Goal: Navigation & Orientation: Understand site structure

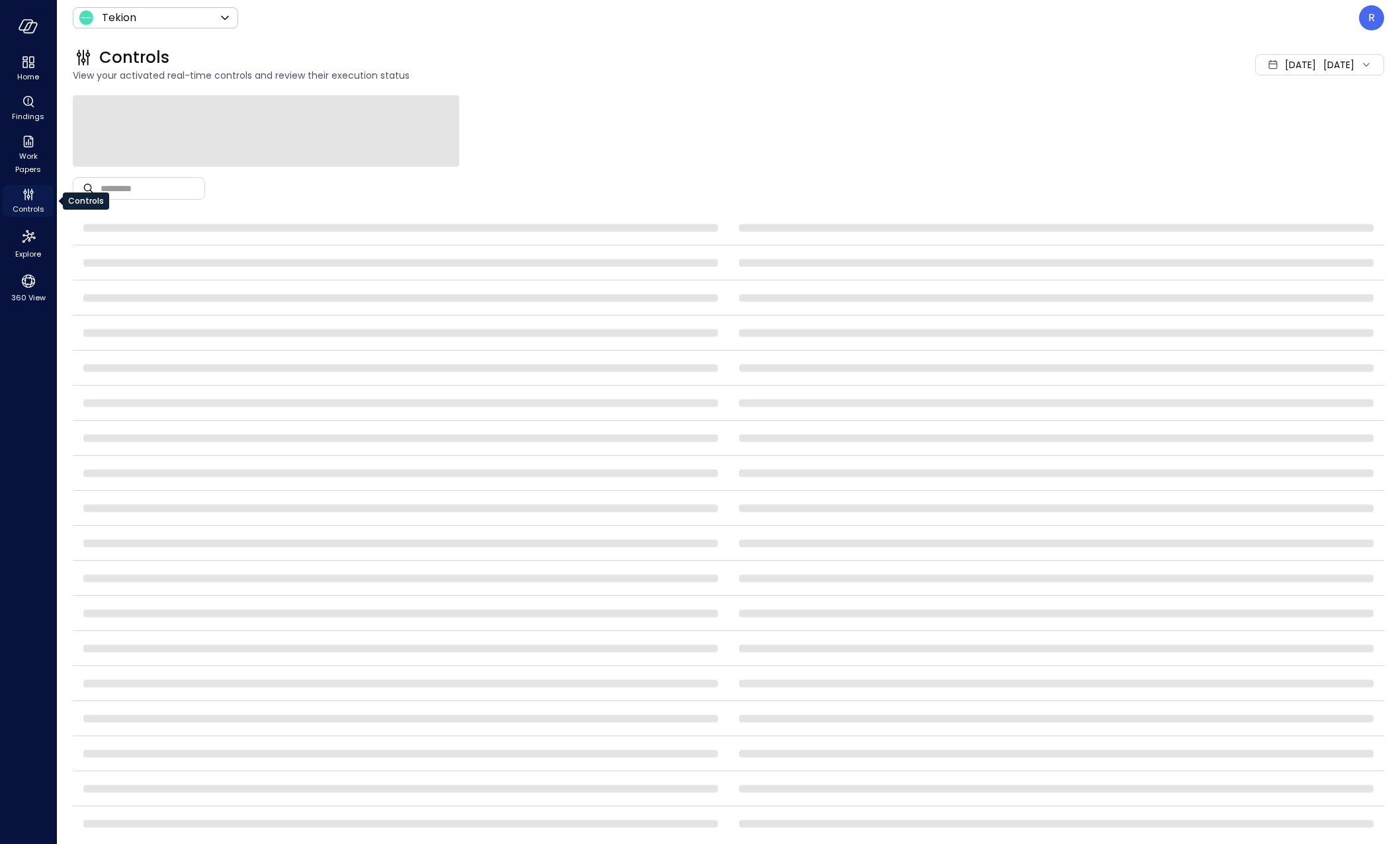
click at [22, 196] on icon "Controls" at bounding box center [28, 195] width 16 height 16
click at [22, 67] on icon "Home" at bounding box center [28, 62] width 16 height 16
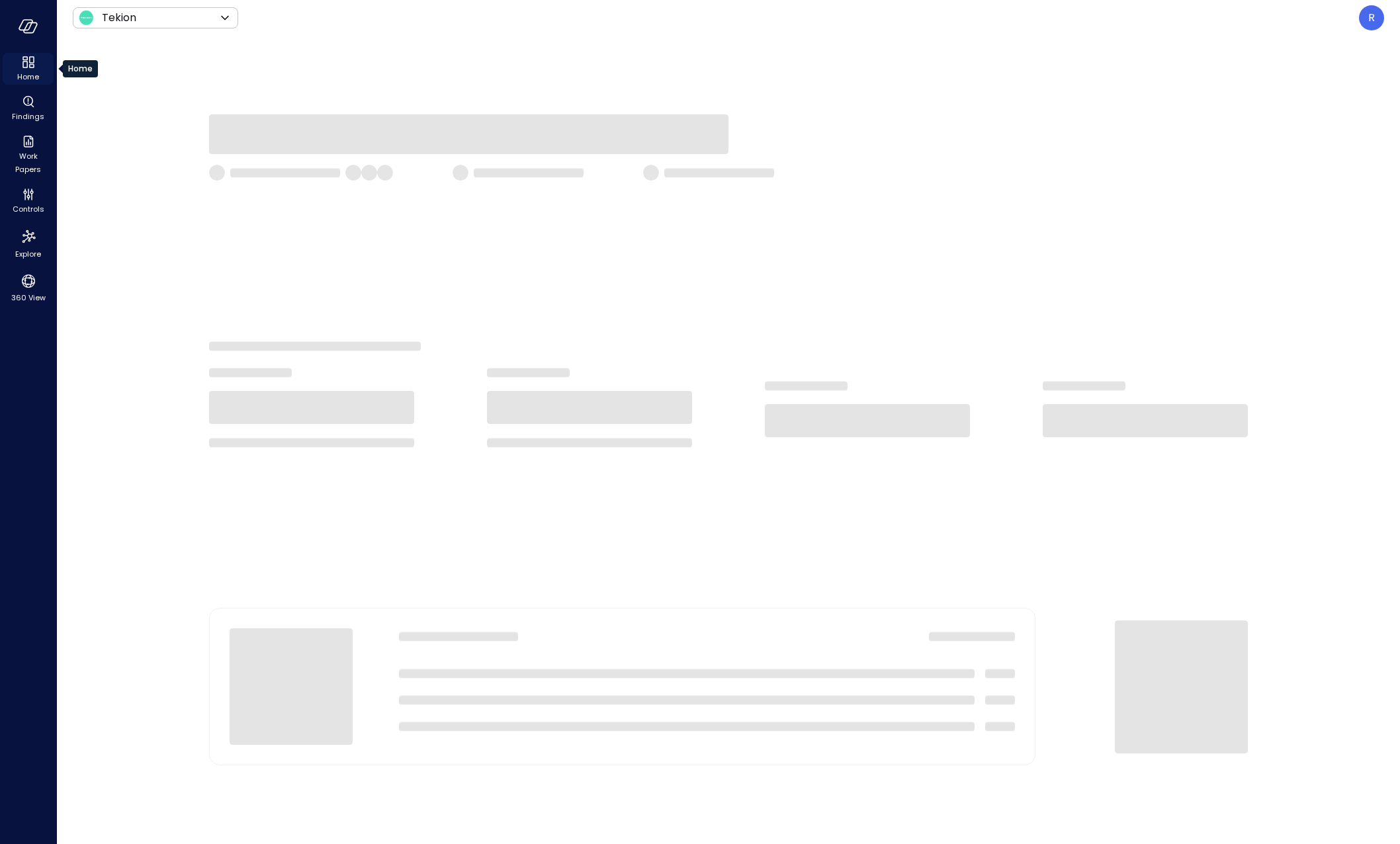
click at [24, 71] on span "Home" at bounding box center [28, 77] width 22 height 13
click at [549, 67] on div at bounding box center [728, 440] width 1343 height 808
click at [23, 289] on icon "360 View" at bounding box center [28, 280] width 20 height 20
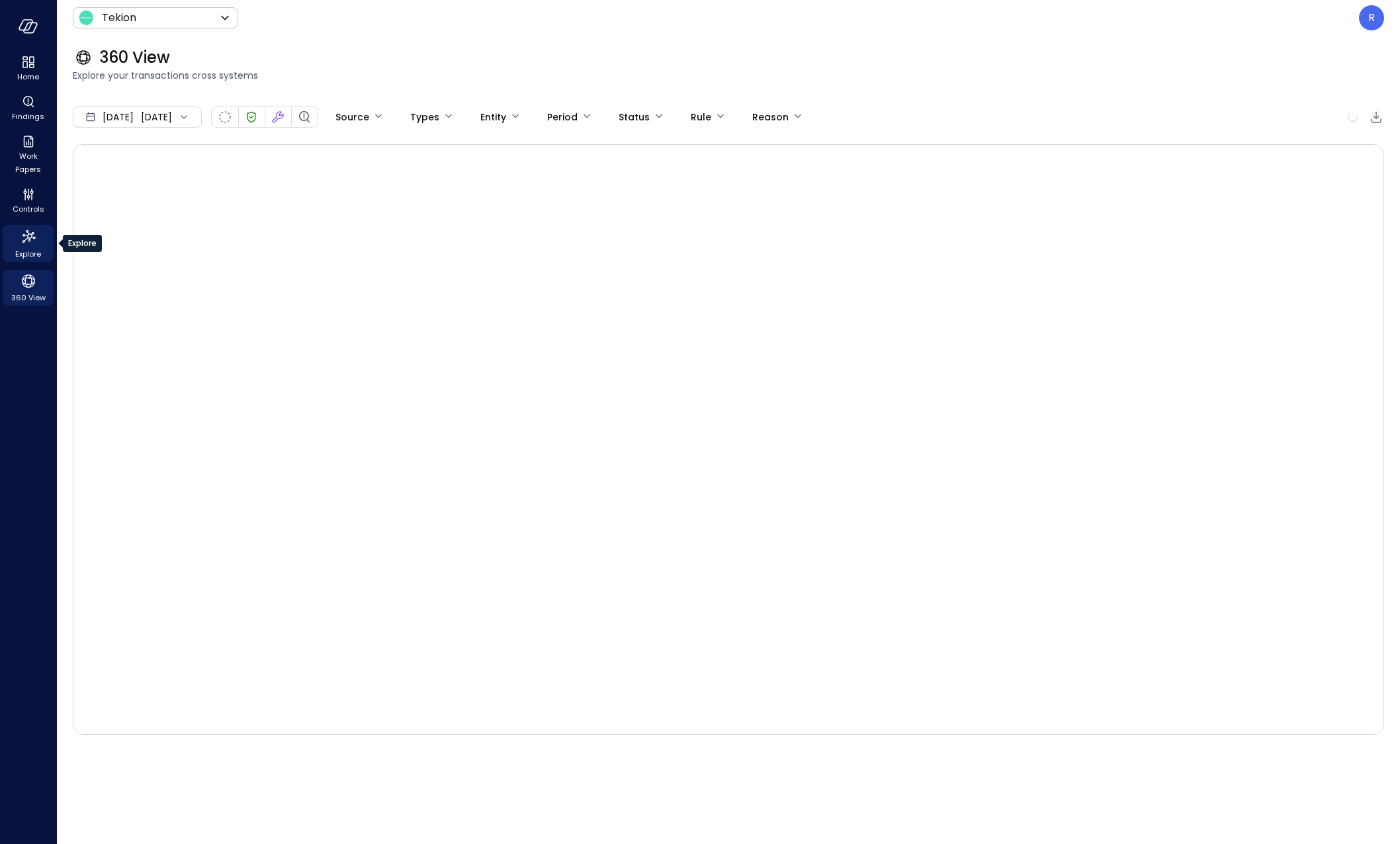
click at [32, 242] on icon "Explore" at bounding box center [28, 237] width 21 height 21
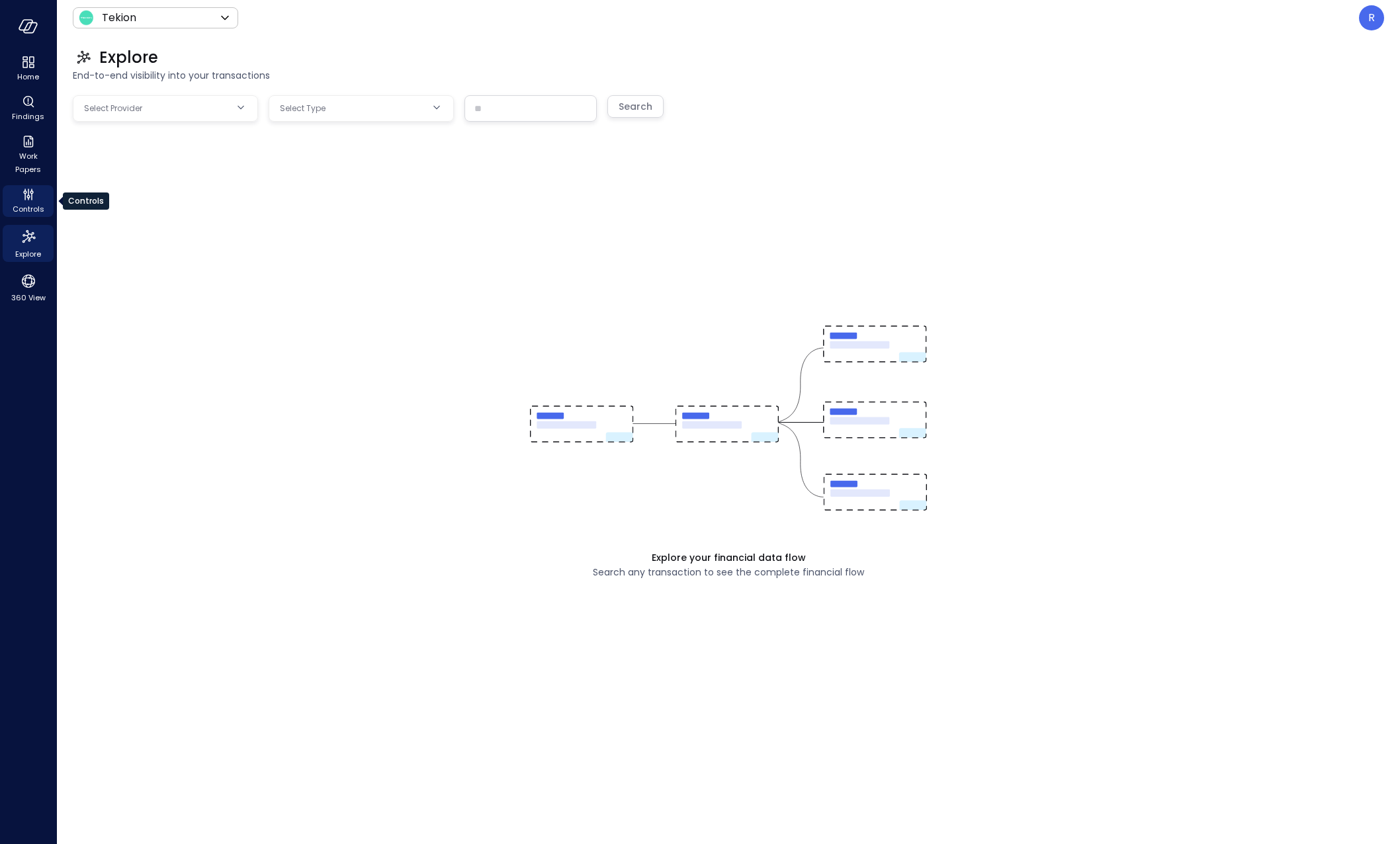
click at [21, 205] on span "Controls" at bounding box center [28, 209] width 32 height 13
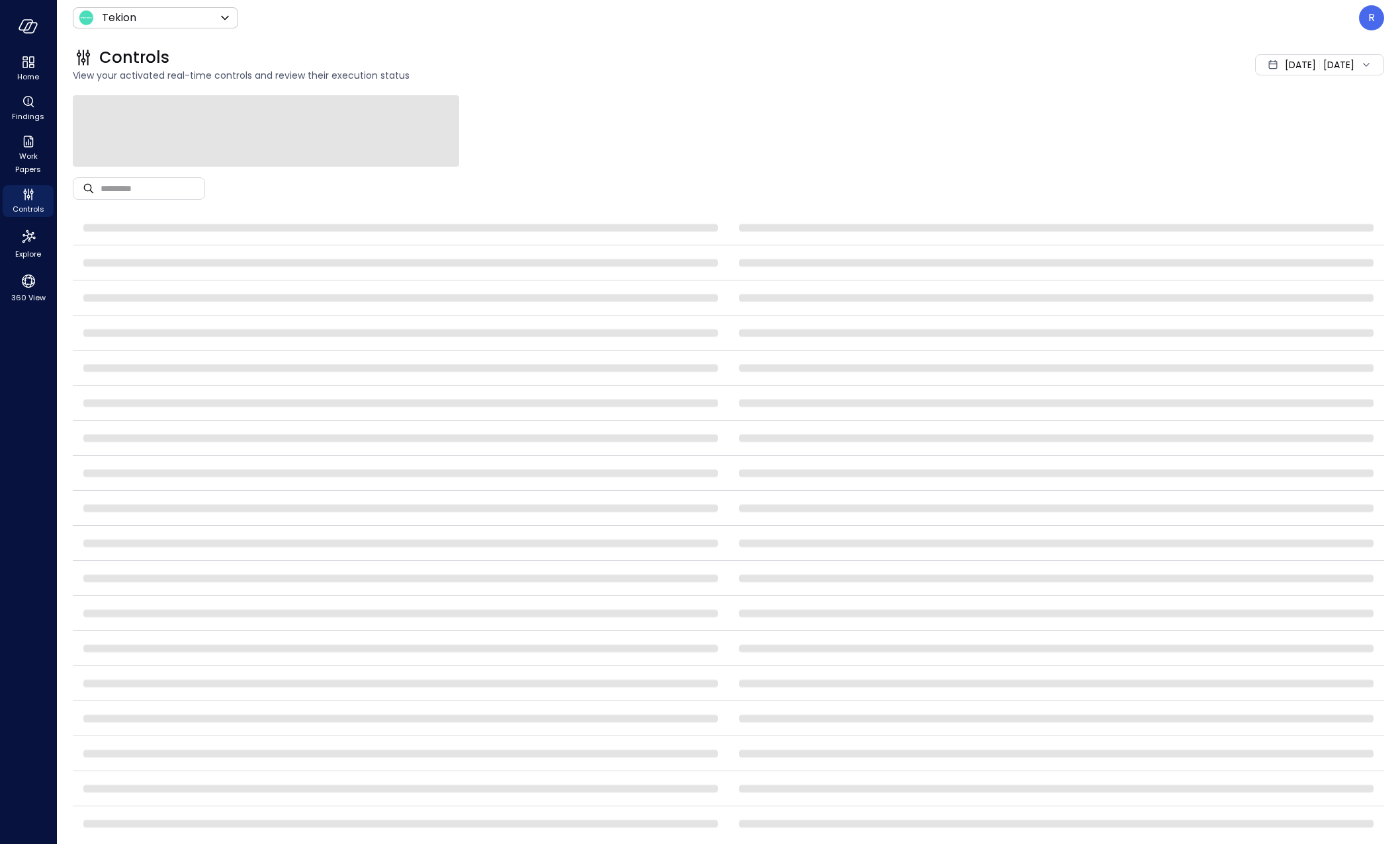
click at [655, 126] on div at bounding box center [728, 131] width 1312 height 71
click at [25, 110] on span "Findings" at bounding box center [28, 117] width 32 height 13
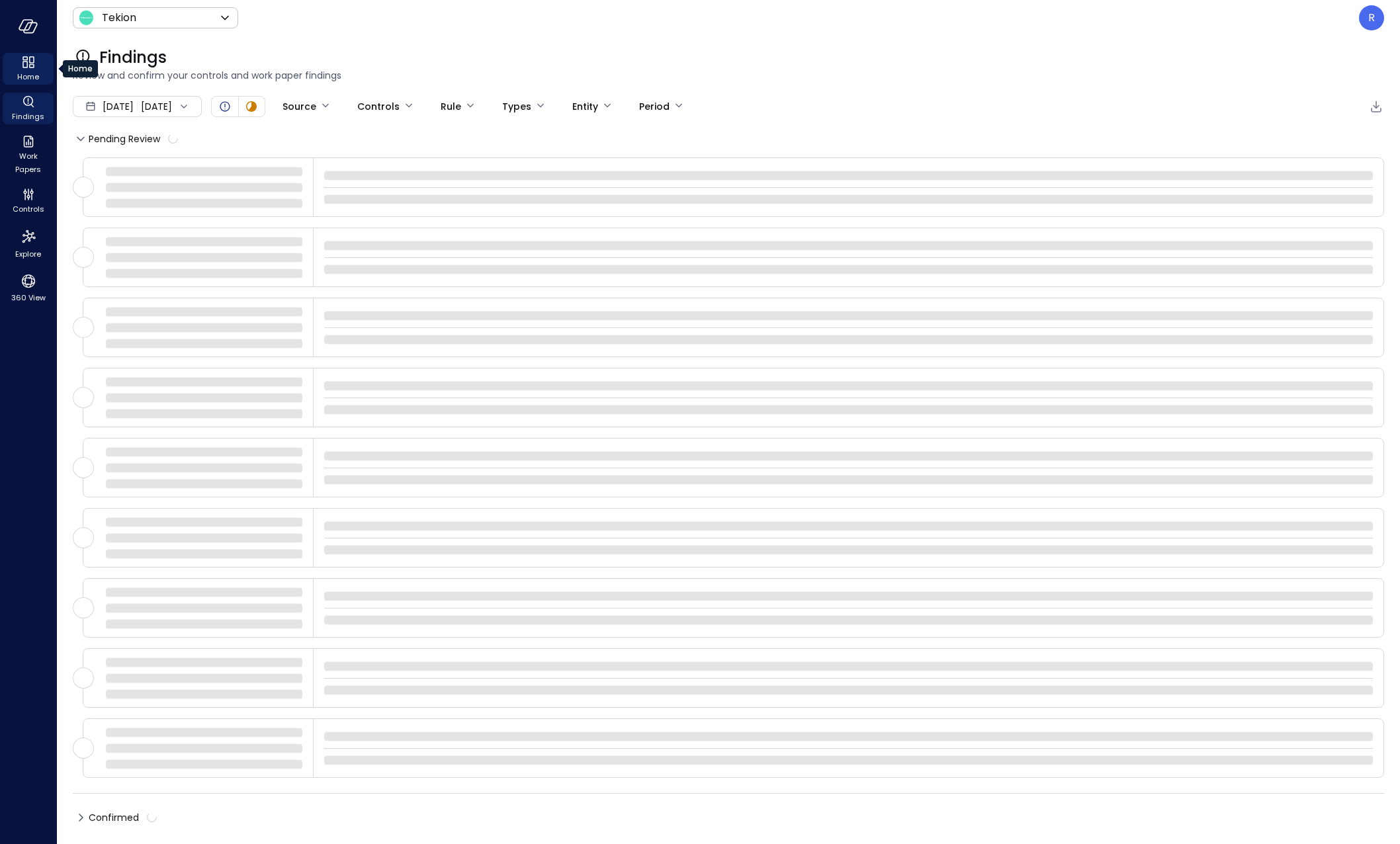
click at [28, 68] on icon "Home" at bounding box center [28, 62] width 16 height 16
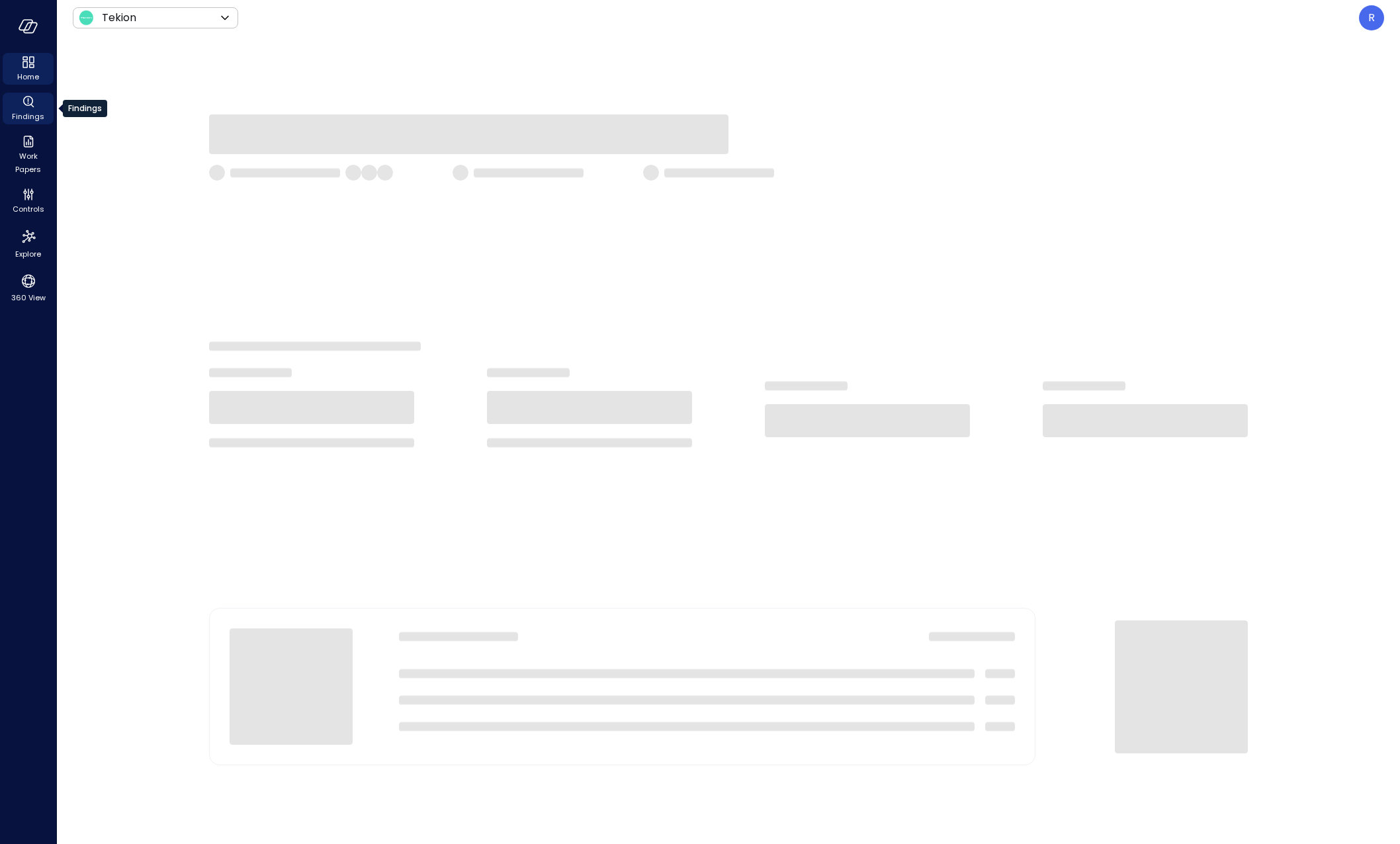
click at [46, 112] on div "Findings" at bounding box center [28, 108] width 51 height 32
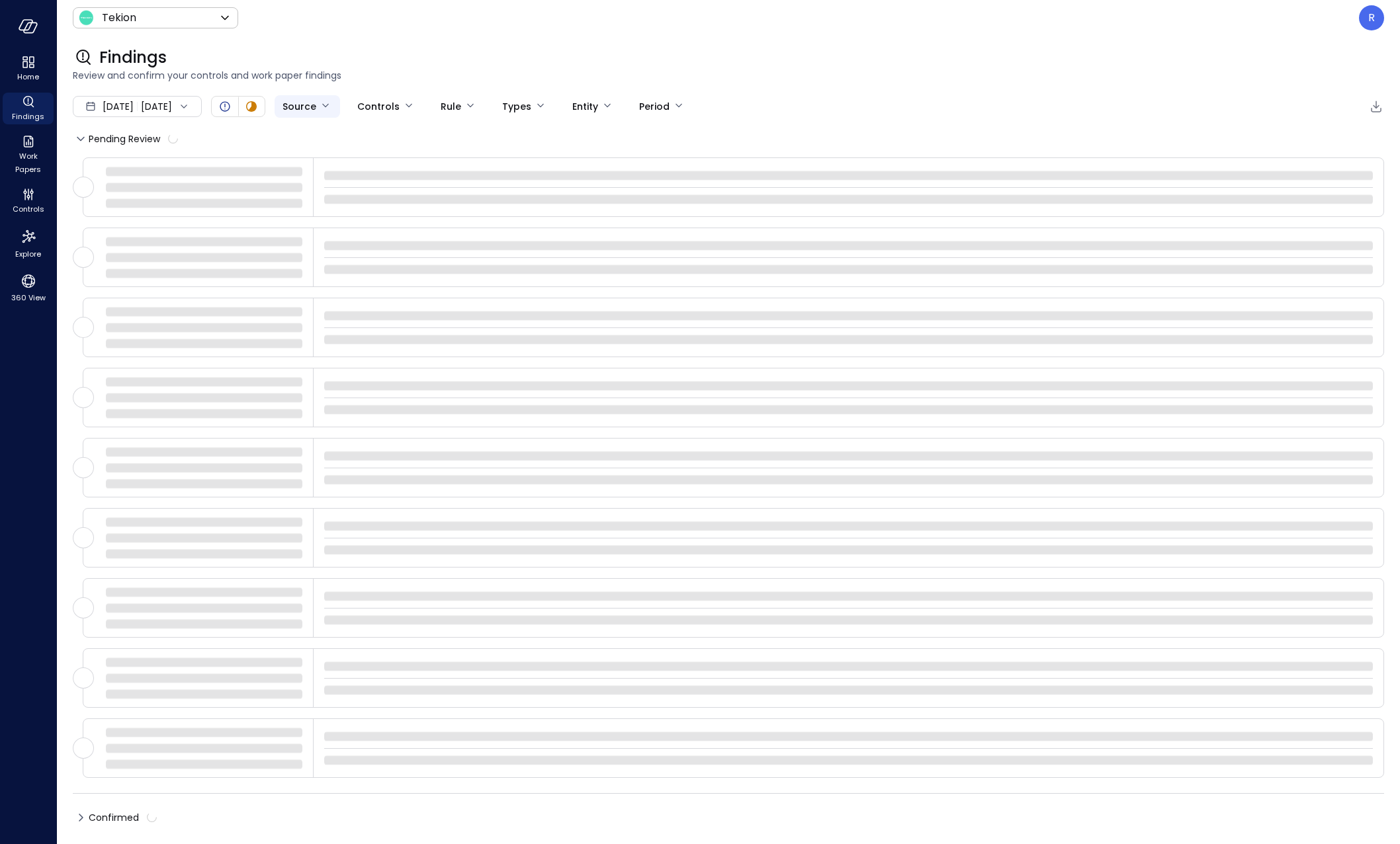
click at [357, 104] on body "Home Findings Work Papers Controls Explore 360 View Tekion ******* ​ R Findings…" at bounding box center [700, 422] width 1400 height 844
click at [482, 62] on div at bounding box center [700, 422] width 1400 height 844
click at [22, 143] on icon "Work Papers" at bounding box center [28, 142] width 16 height 16
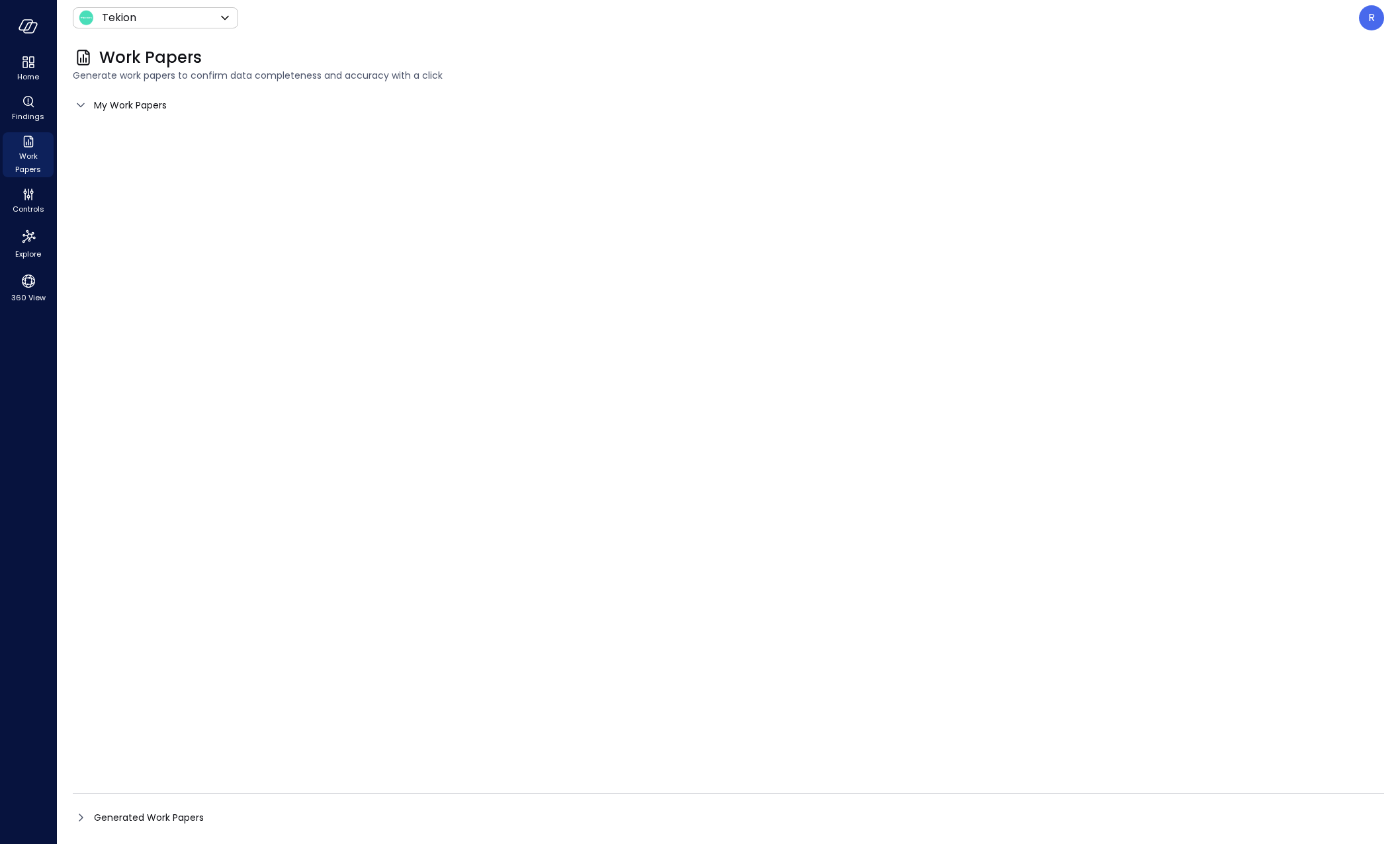
click at [81, 104] on icon at bounding box center [81, 105] width 16 height 16
click at [28, 202] on icon "Controls" at bounding box center [28, 195] width 16 height 16
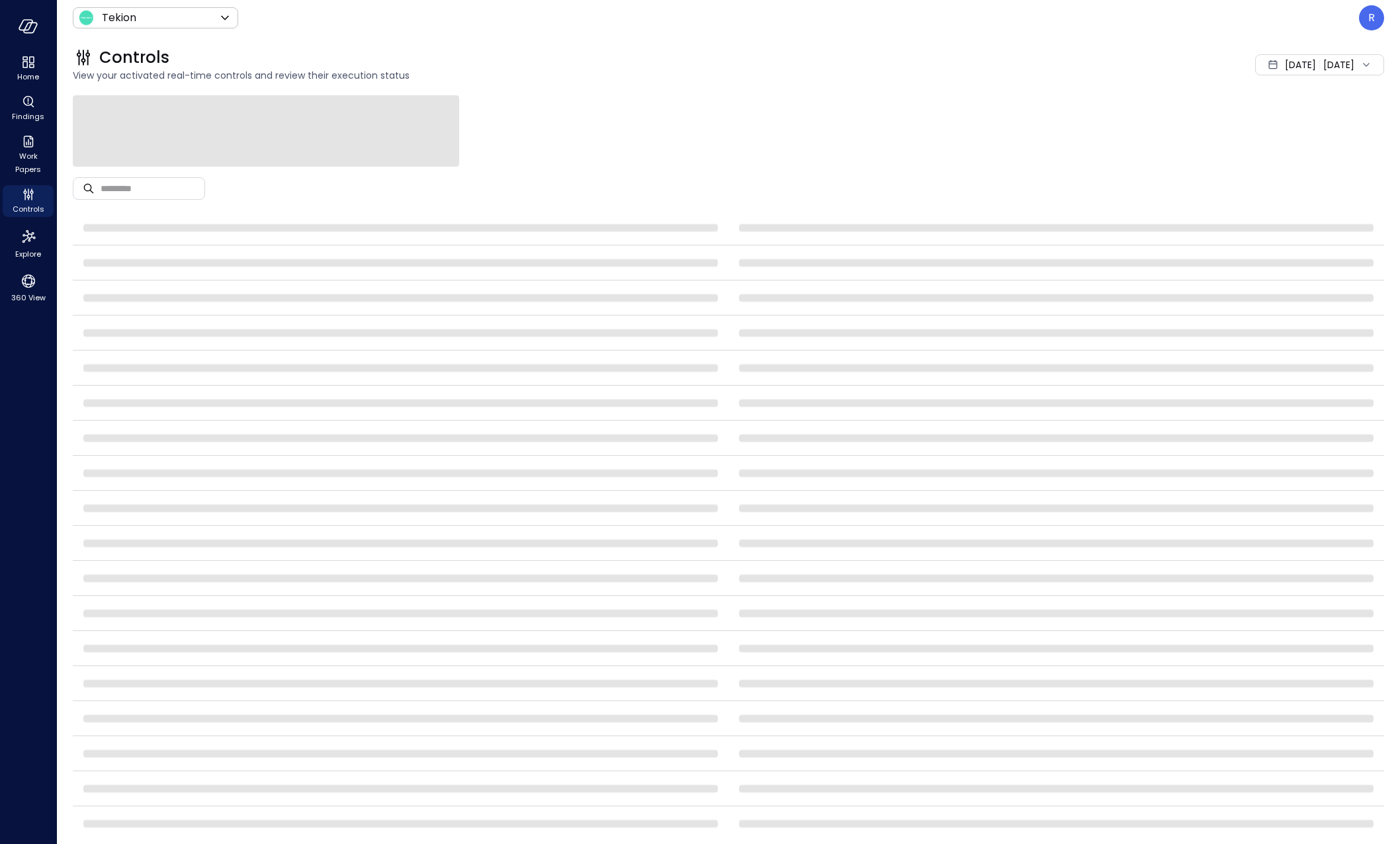
click at [593, 113] on div at bounding box center [728, 131] width 1312 height 71
click at [1362, 18] on div "R" at bounding box center [1372, 18] width 25 height 25
click at [1003, 113] on div at bounding box center [700, 422] width 1400 height 844
click at [985, 67] on div "Controls" at bounding box center [546, 57] width 946 height 21
click at [891, 123] on div at bounding box center [728, 131] width 1312 height 71
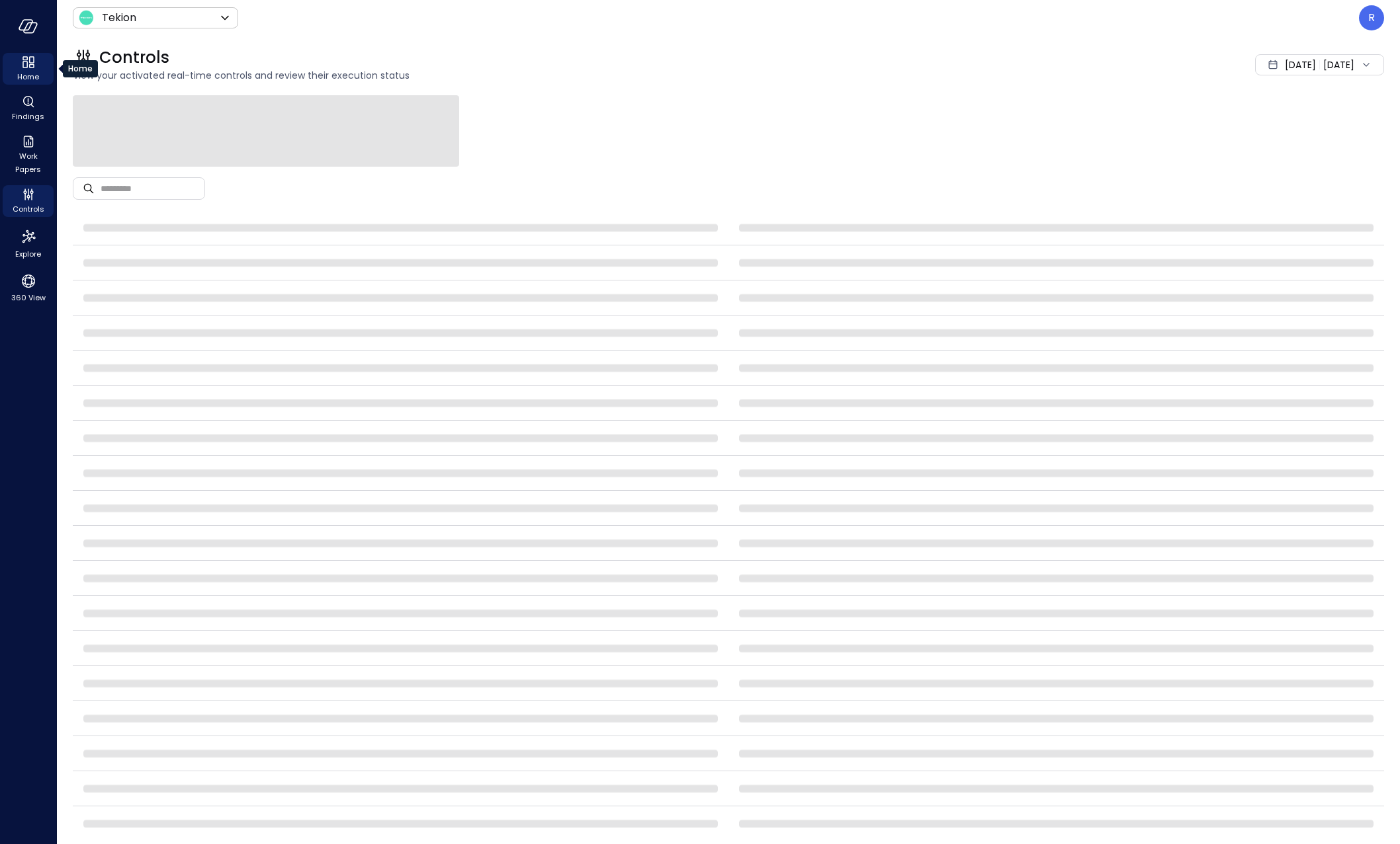
click at [35, 73] on span "Home" at bounding box center [28, 77] width 22 height 13
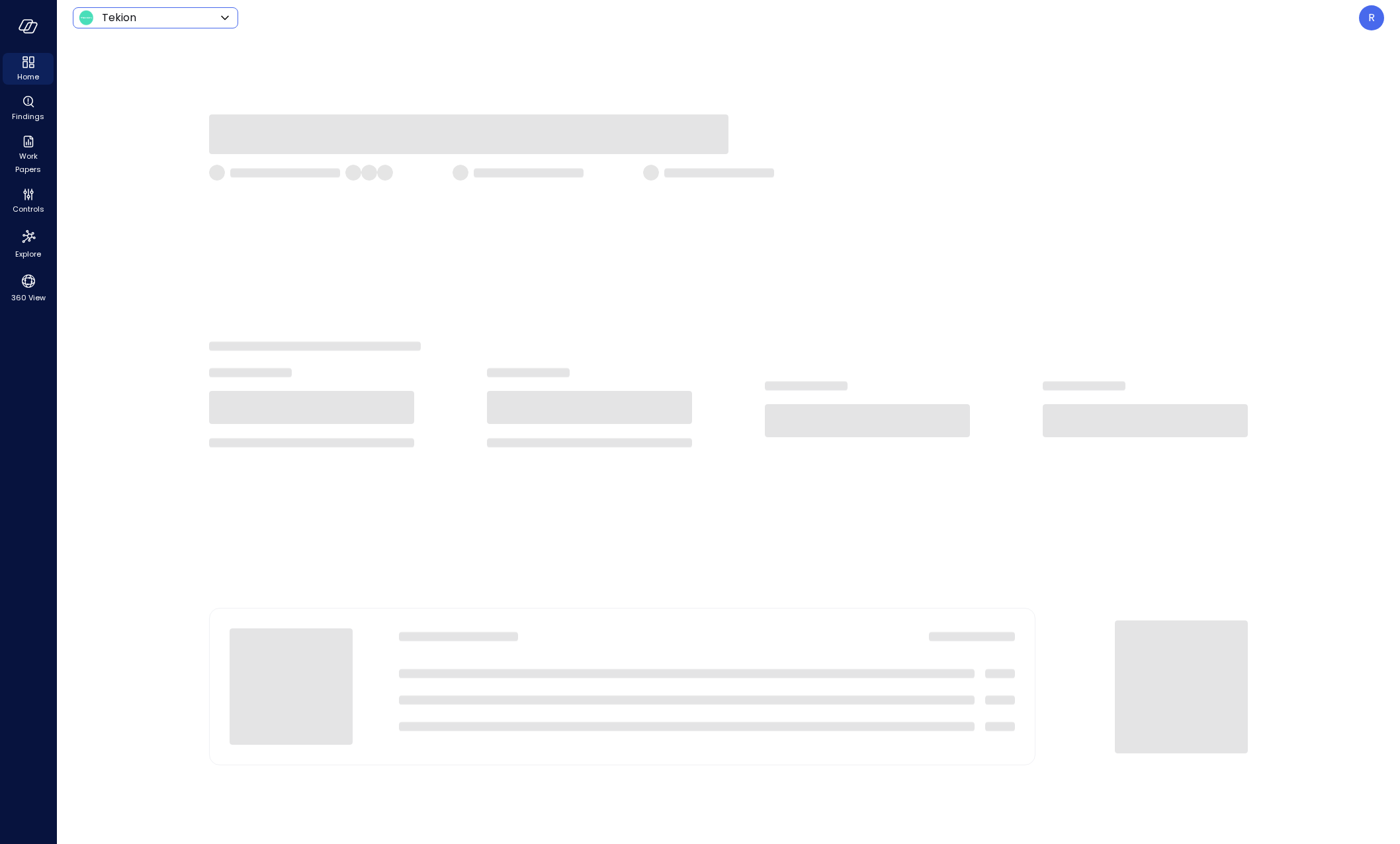
click at [225, 18] on icon at bounding box center [225, 18] width 16 height 16
click at [225, 18] on div at bounding box center [700, 422] width 1400 height 844
click at [549, 53] on div at bounding box center [728, 440] width 1343 height 808
click at [1374, 24] on p "R" at bounding box center [1372, 18] width 7 height 16
click at [1072, 96] on div at bounding box center [700, 422] width 1400 height 844
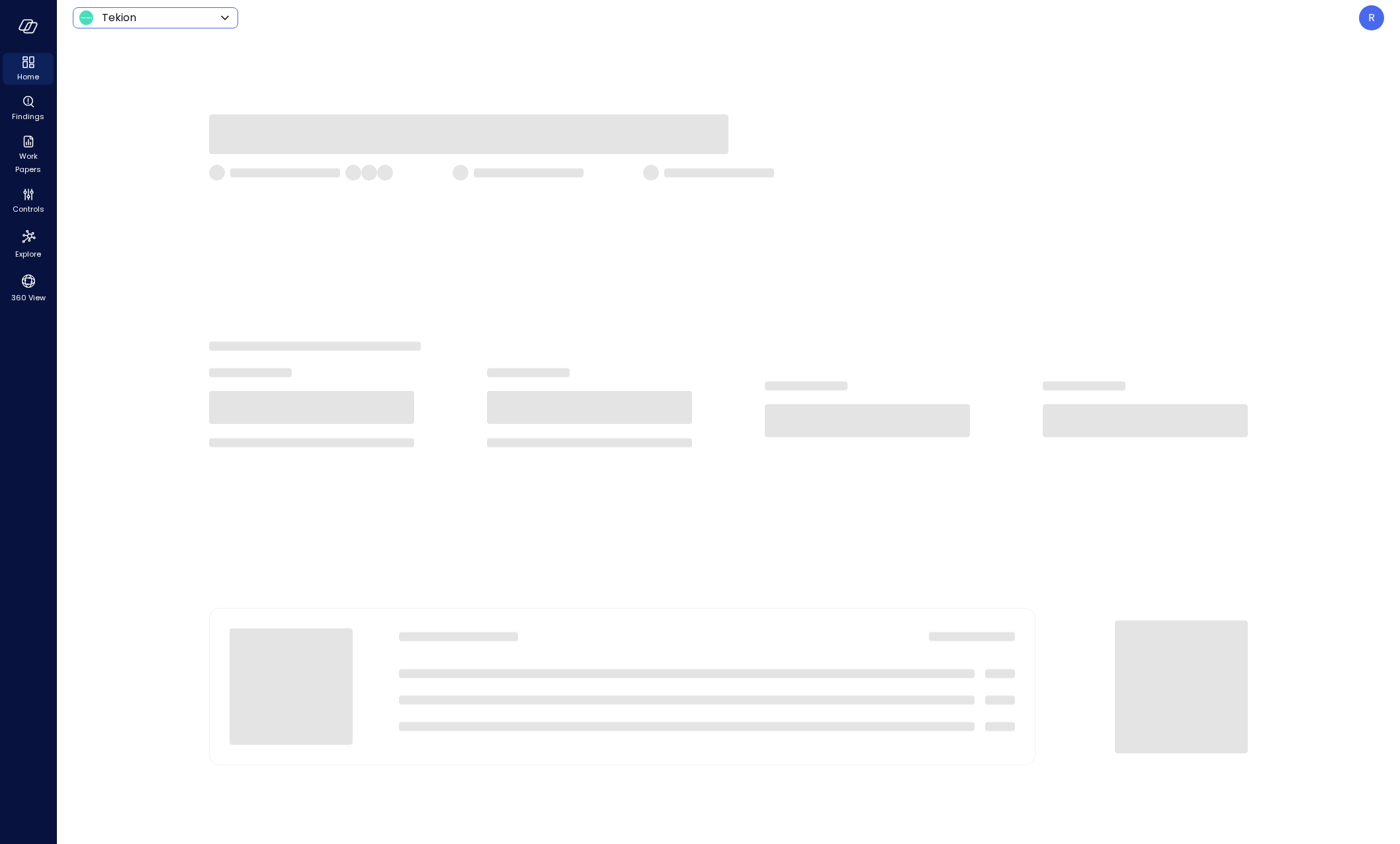
drag, startPoint x: 973, startPoint y: 240, endPoint x: 883, endPoint y: 680, distance: 449.1
click at [973, 240] on div at bounding box center [728, 440] width 1343 height 808
click at [1047, 157] on div at bounding box center [728, 148] width 1039 height 66
click at [996, 59] on div at bounding box center [728, 440] width 1343 height 808
click at [1369, 548] on div at bounding box center [728, 440] width 1343 height 808
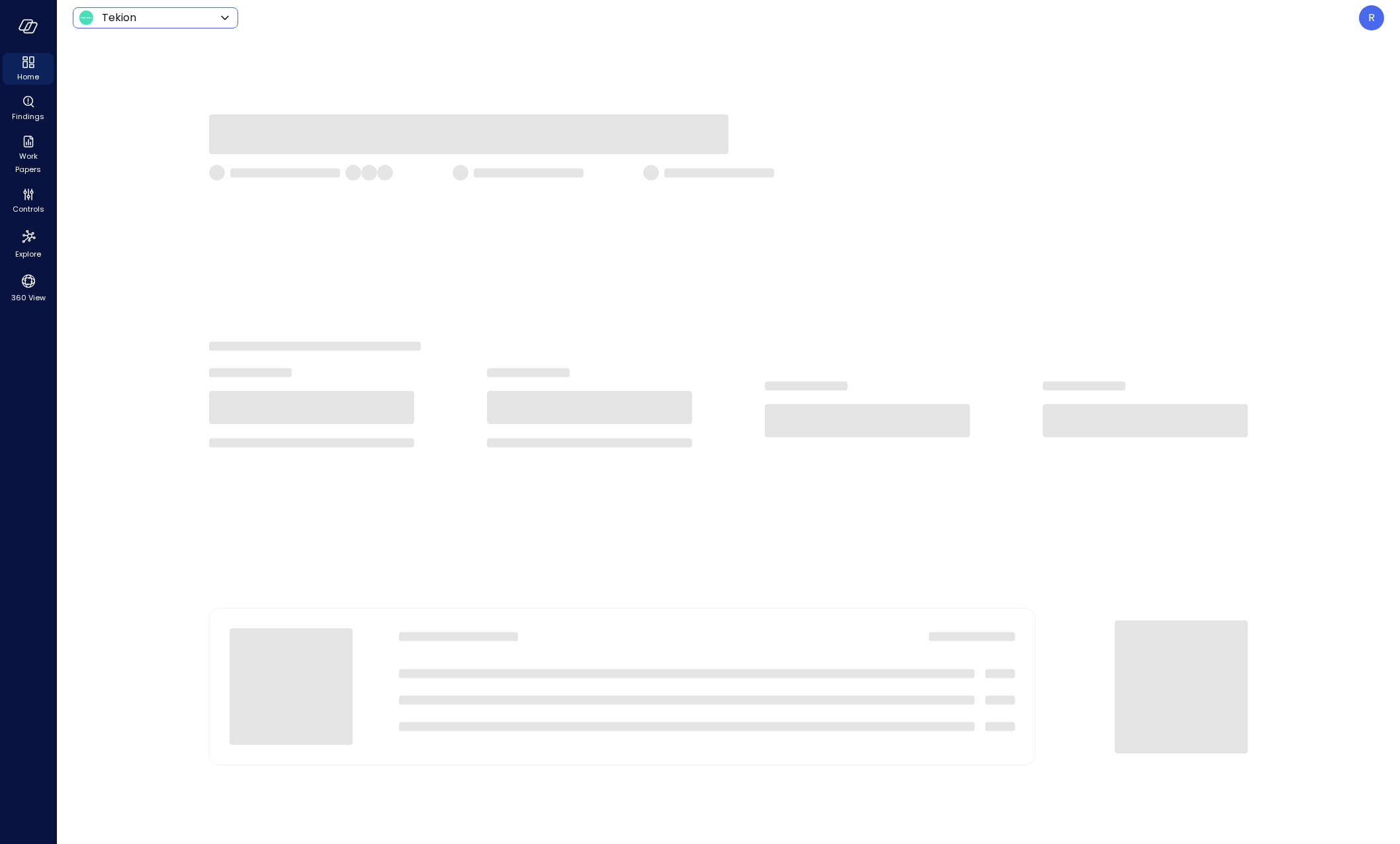
click at [1328, 583] on div at bounding box center [728, 440] width 1343 height 808
click at [1045, 34] on header "Tekion ******* ​ R" at bounding box center [728, 18] width 1343 height 36
click at [1163, 68] on div at bounding box center [728, 440] width 1343 height 808
drag, startPoint x: 1272, startPoint y: 233, endPoint x: 1372, endPoint y: 271, distance: 107.0
click at [1272, 233] on div at bounding box center [728, 440] width 1343 height 808
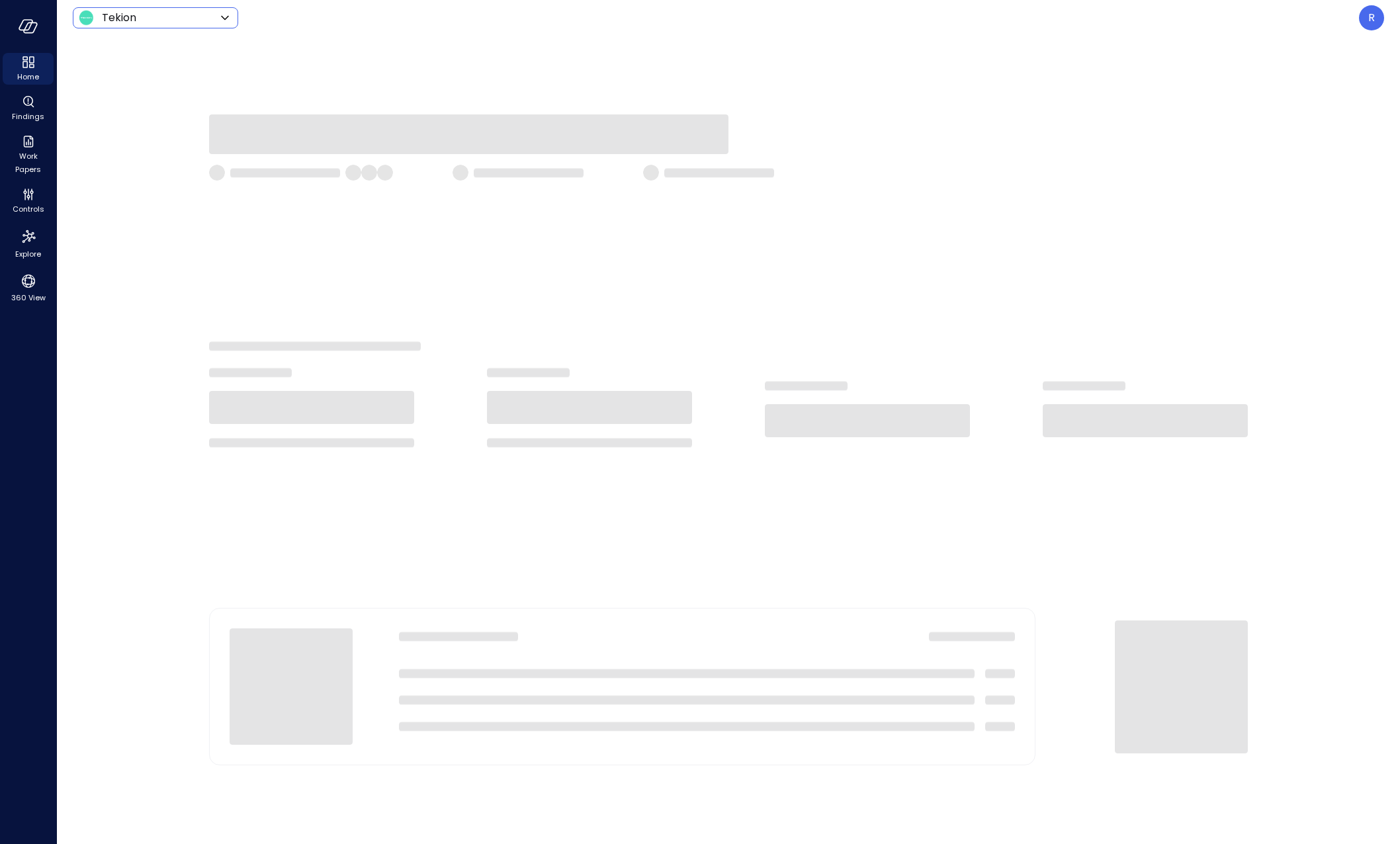
drag, startPoint x: 1205, startPoint y: 278, endPoint x: 1394, endPoint y: 353, distance: 203.3
click at [1205, 278] on div at bounding box center [728, 440] width 1343 height 808
click at [1194, 276] on div at bounding box center [728, 440] width 1343 height 808
click at [1184, 142] on div at bounding box center [728, 134] width 1039 height 40
click at [1197, 96] on div at bounding box center [728, 440] width 1343 height 808
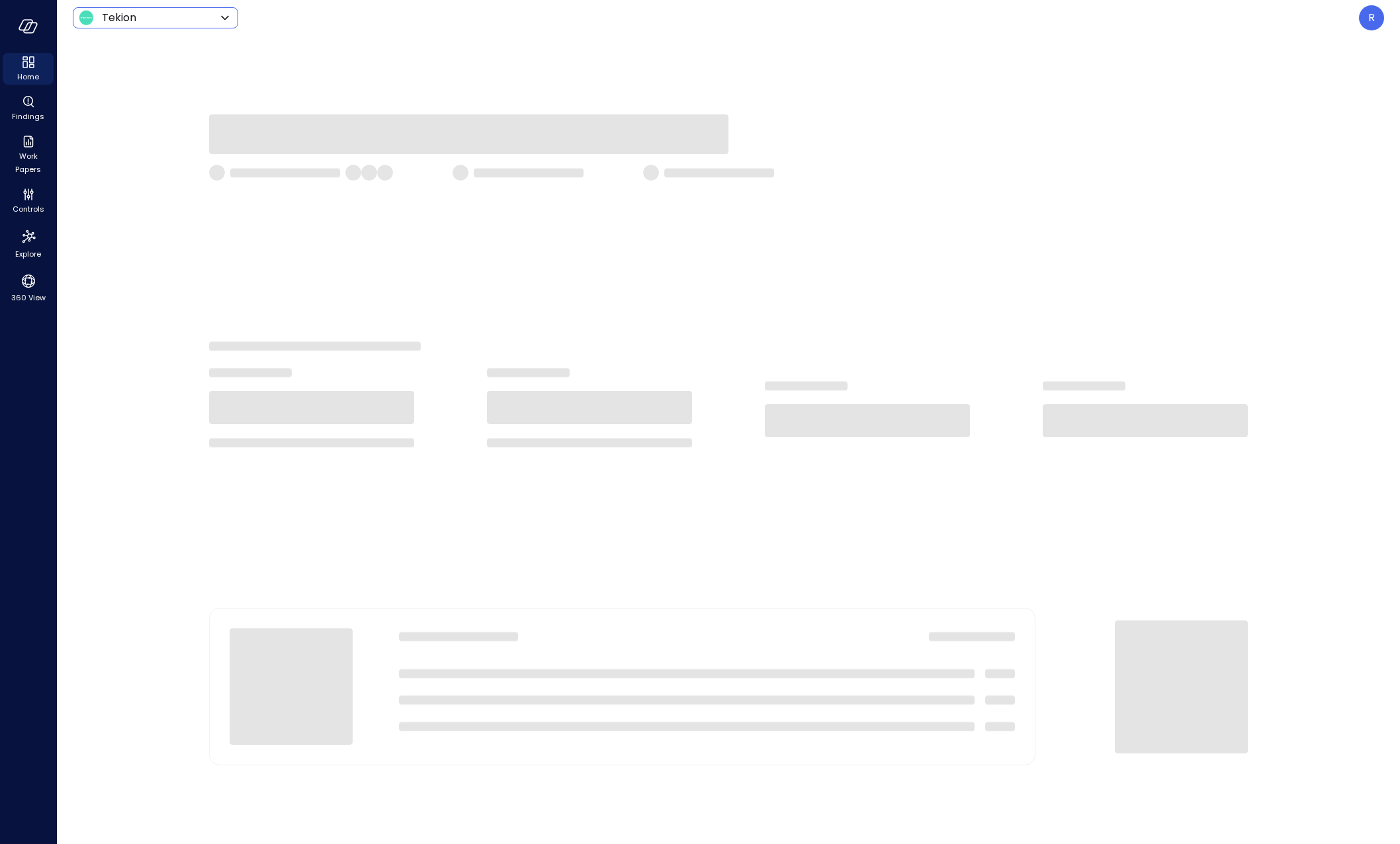
click at [1160, 245] on div at bounding box center [728, 440] width 1343 height 808
click at [1249, 262] on div at bounding box center [728, 440] width 1343 height 808
click at [1334, 801] on div at bounding box center [728, 440] width 1343 height 808
drag, startPoint x: 1051, startPoint y: 750, endPoint x: 1034, endPoint y: 735, distance: 22.7
click at [1051, 750] on div at bounding box center [728, 687] width 1039 height 158
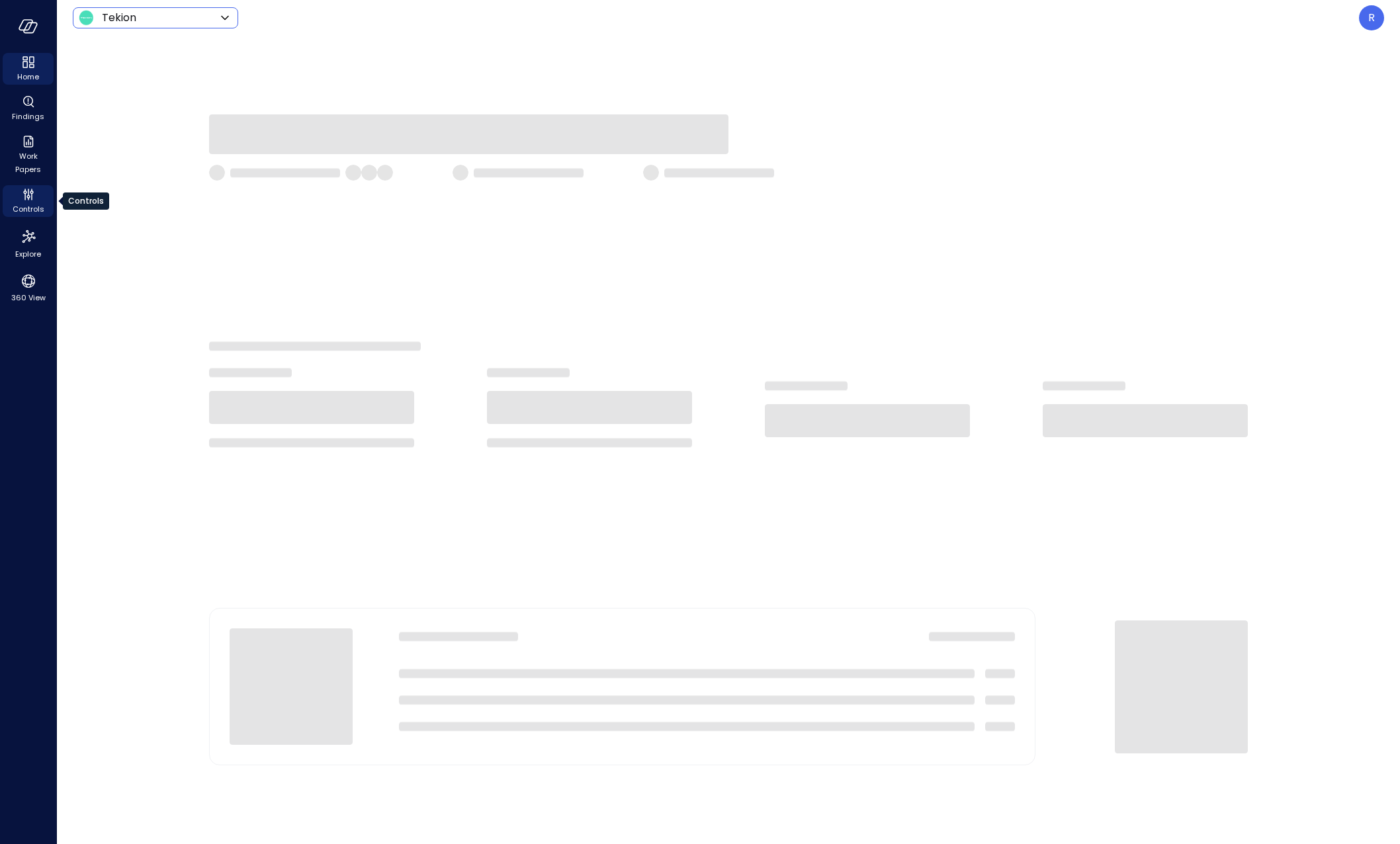
click at [36, 195] on div "Controls" at bounding box center [28, 201] width 51 height 32
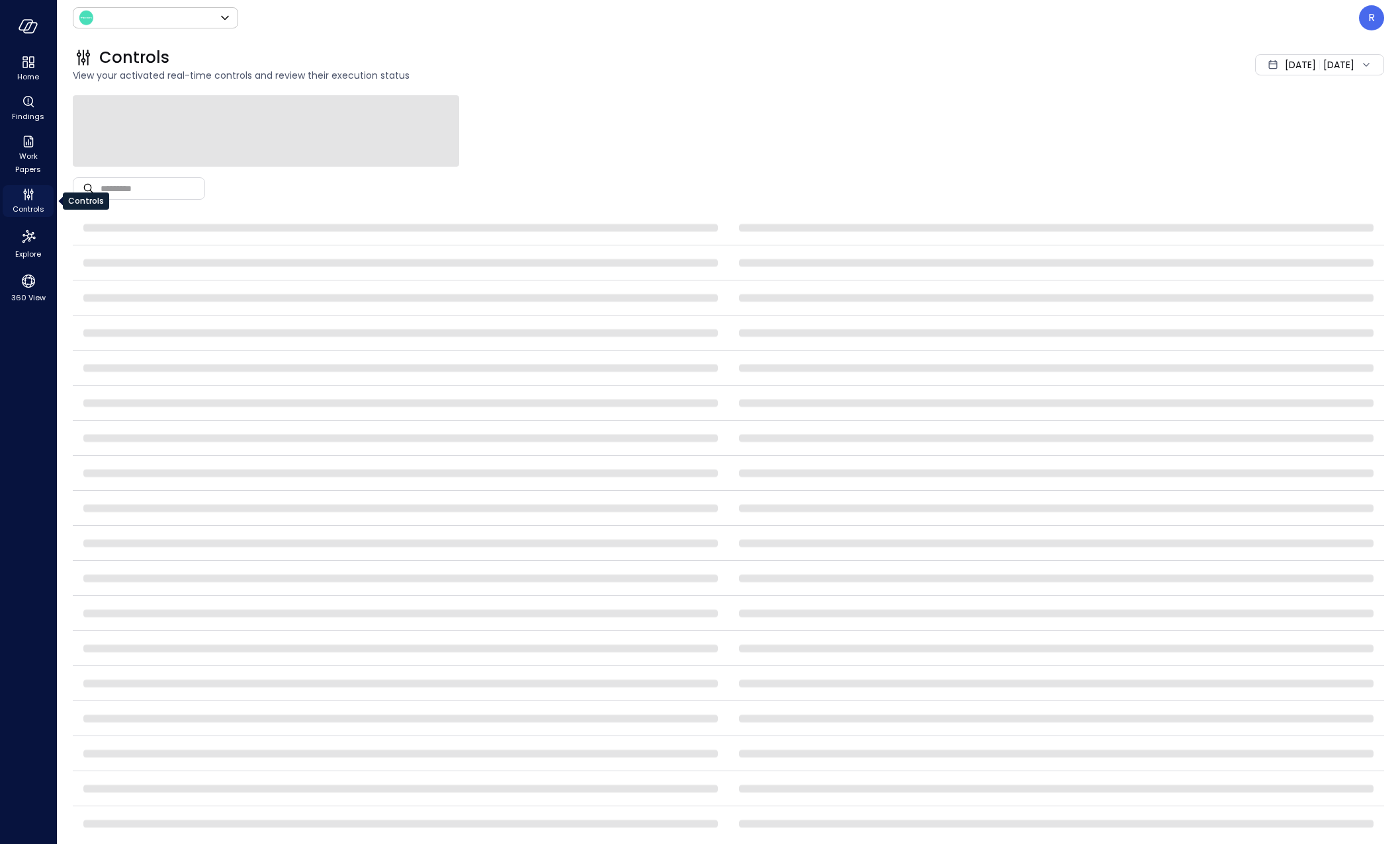
type input "*******"
click at [13, 243] on div "Explore" at bounding box center [28, 243] width 51 height 37
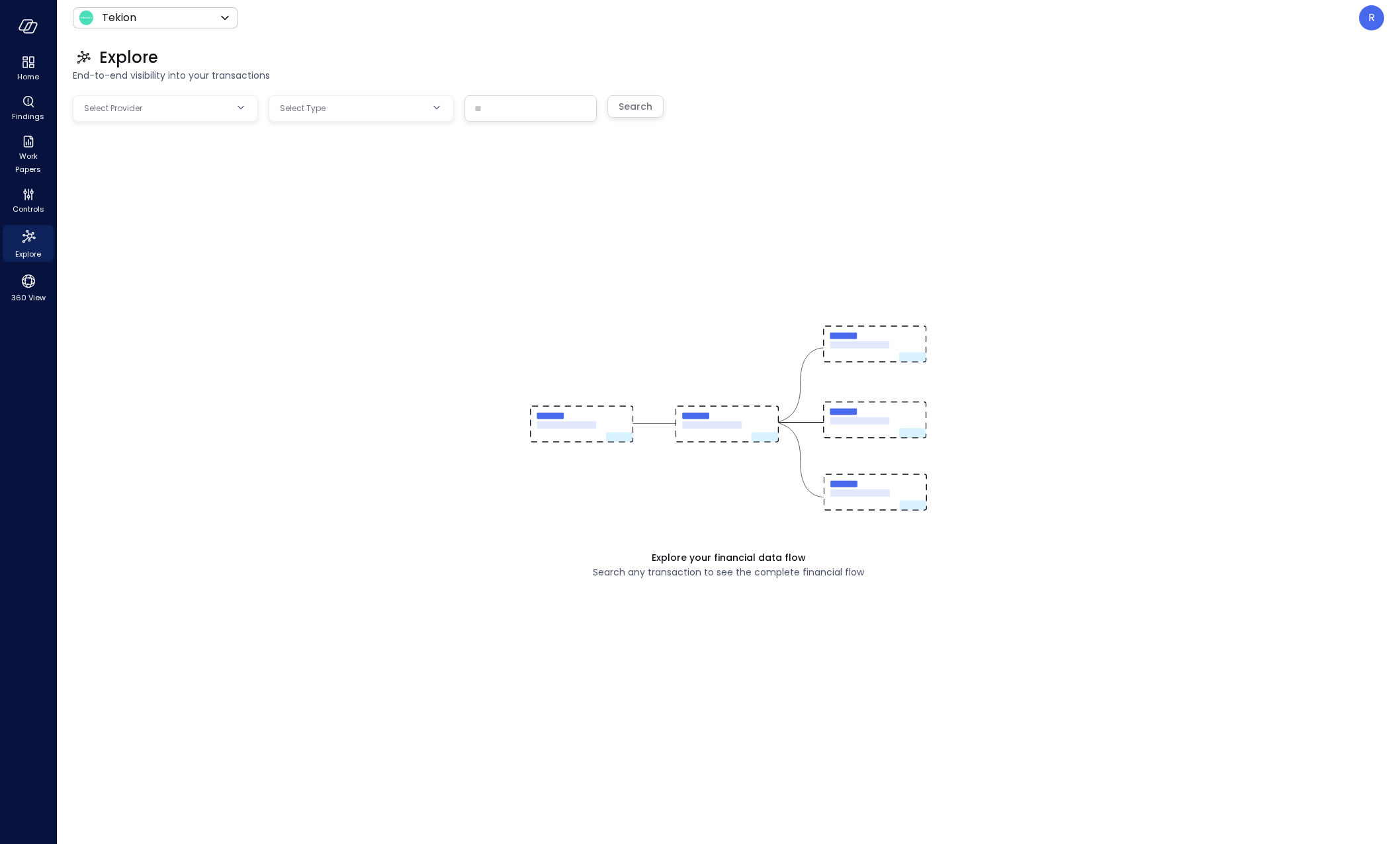
click at [823, 86] on div "Explore End-to-end visibility into your transactions" at bounding box center [720, 65] width 1327 height 58
click at [40, 283] on div "360 View" at bounding box center [28, 287] width 51 height 36
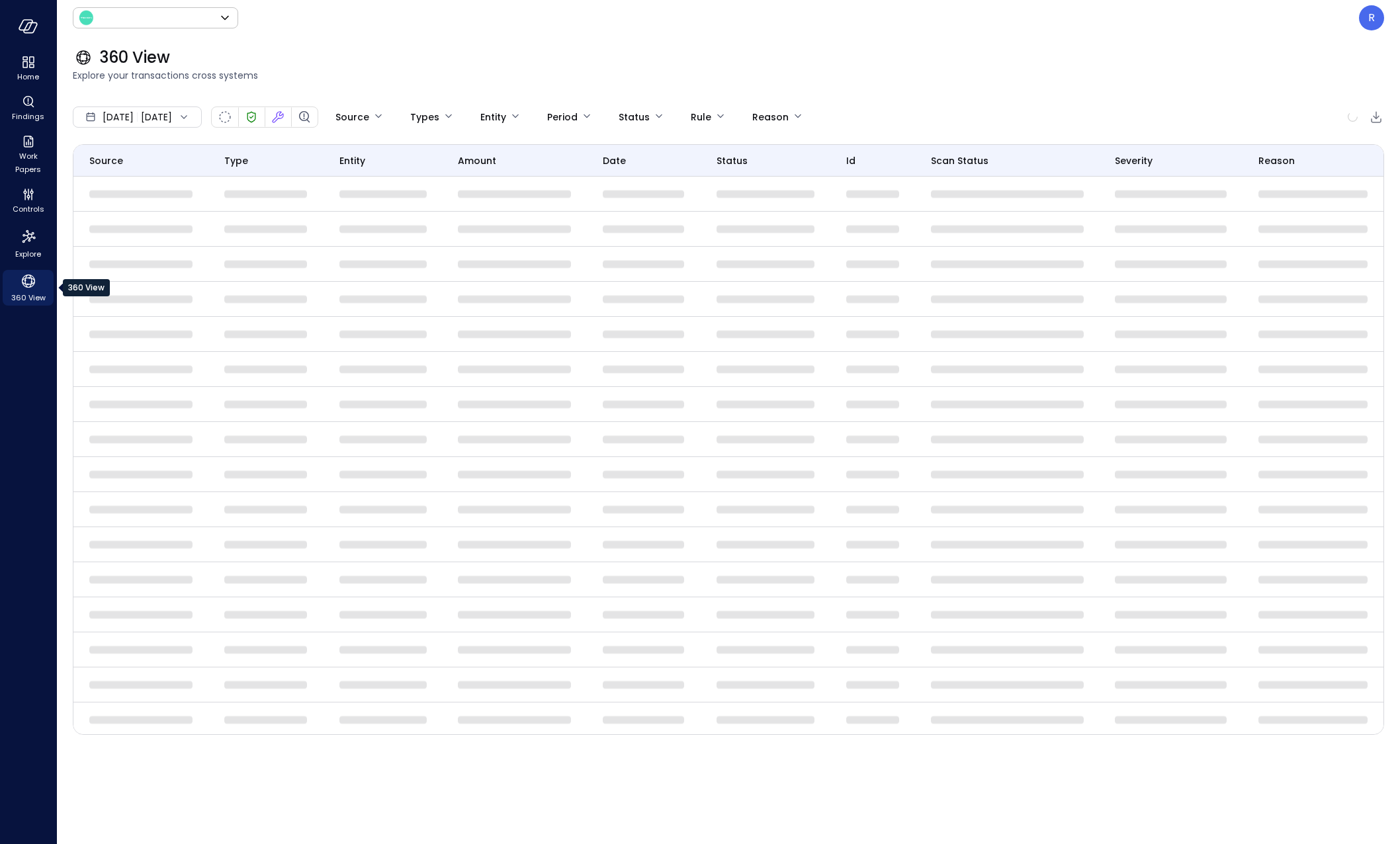
type input "*******"
click at [907, 86] on div "360 View Explore your transactions cross systems" at bounding box center [720, 65] width 1327 height 58
click at [15, 68] on div "Home" at bounding box center [28, 69] width 51 height 32
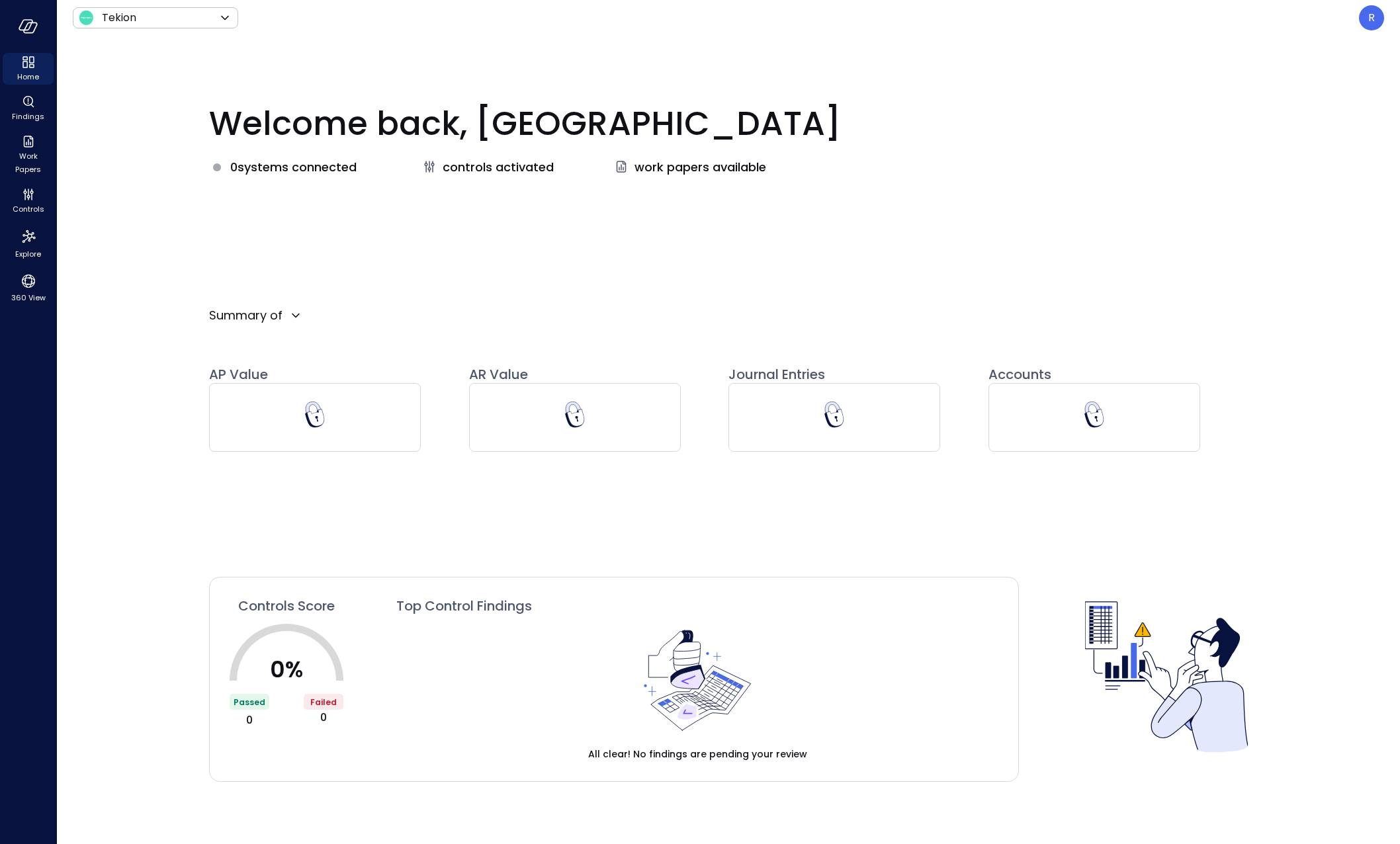
type input "**********"
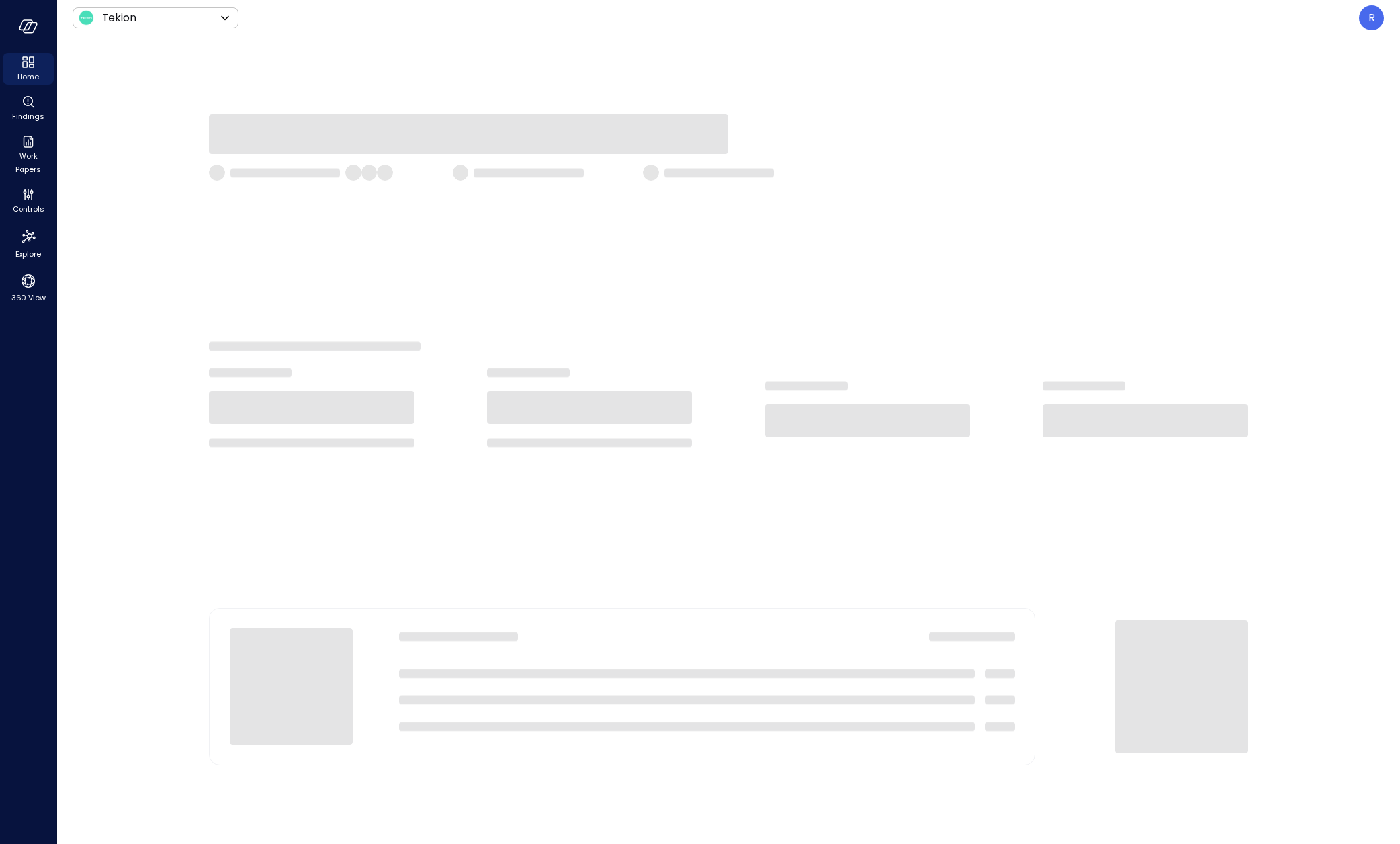
click at [1146, 205] on div at bounding box center [728, 440] width 1343 height 808
click at [1132, 183] on div at bounding box center [728, 440] width 1343 height 808
click at [1135, 171] on div at bounding box center [728, 173] width 1039 height 16
click at [1157, 180] on div at bounding box center [728, 173] width 1039 height 16
click at [1159, 226] on div at bounding box center [728, 440] width 1343 height 808
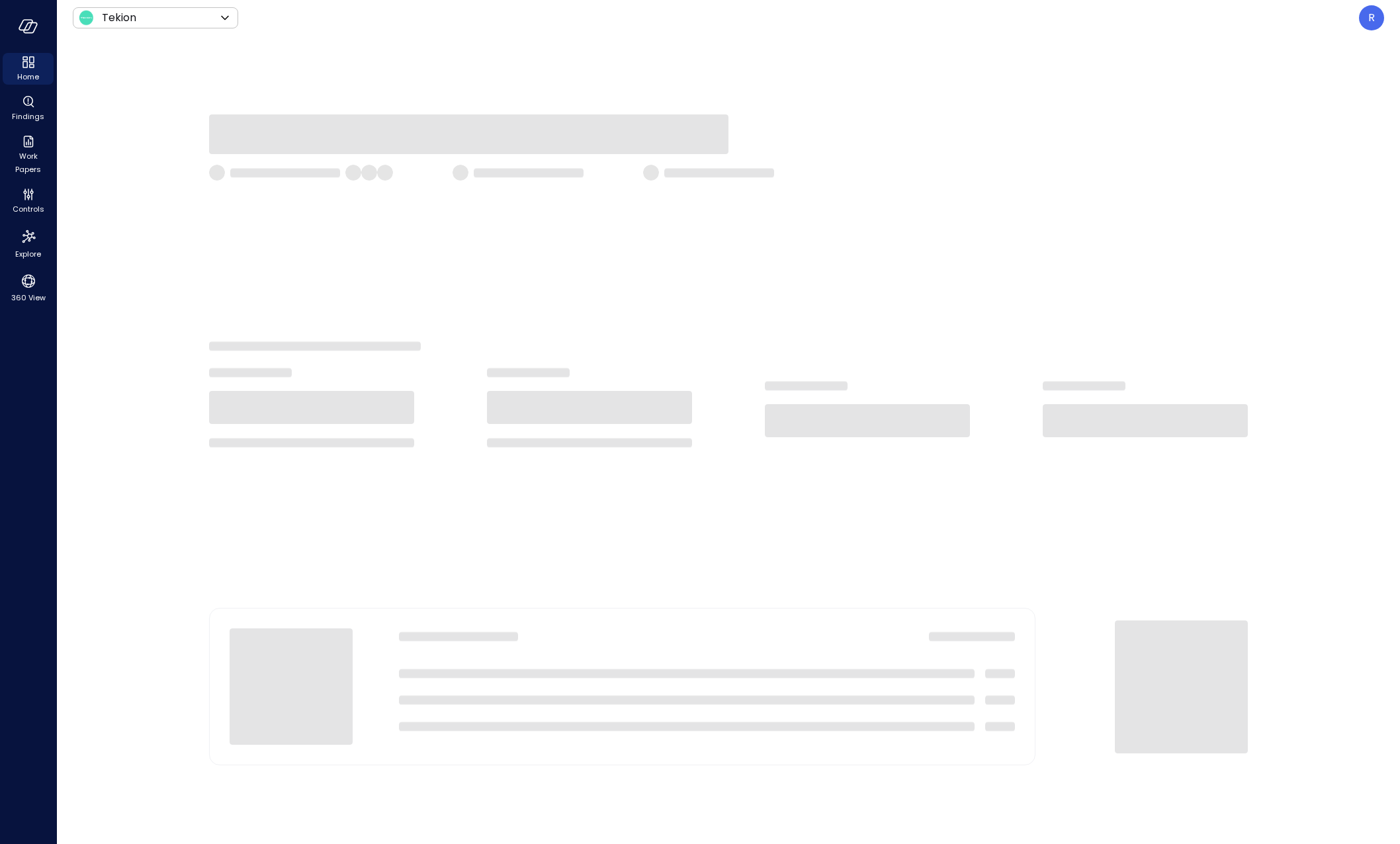
click at [1148, 134] on div at bounding box center [728, 134] width 1039 height 40
click at [1059, 65] on div at bounding box center [728, 440] width 1343 height 808
click at [1037, 158] on div at bounding box center [728, 148] width 1039 height 66
